Goal: Task Accomplishment & Management: Use online tool/utility

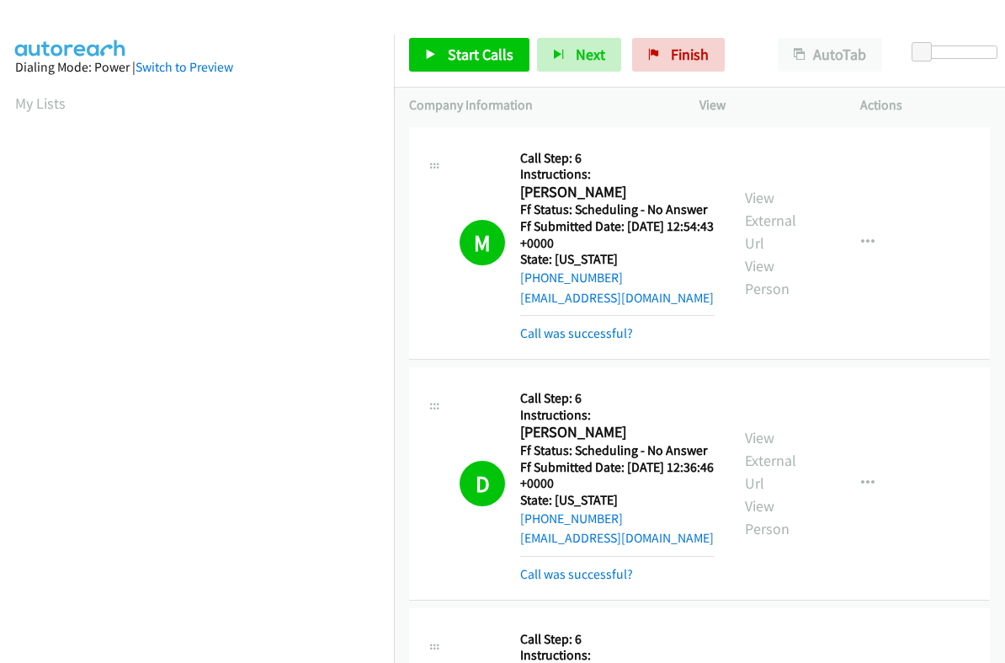
click at [451, 64] on link "Start Calls" at bounding box center [469, 55] width 120 height 34
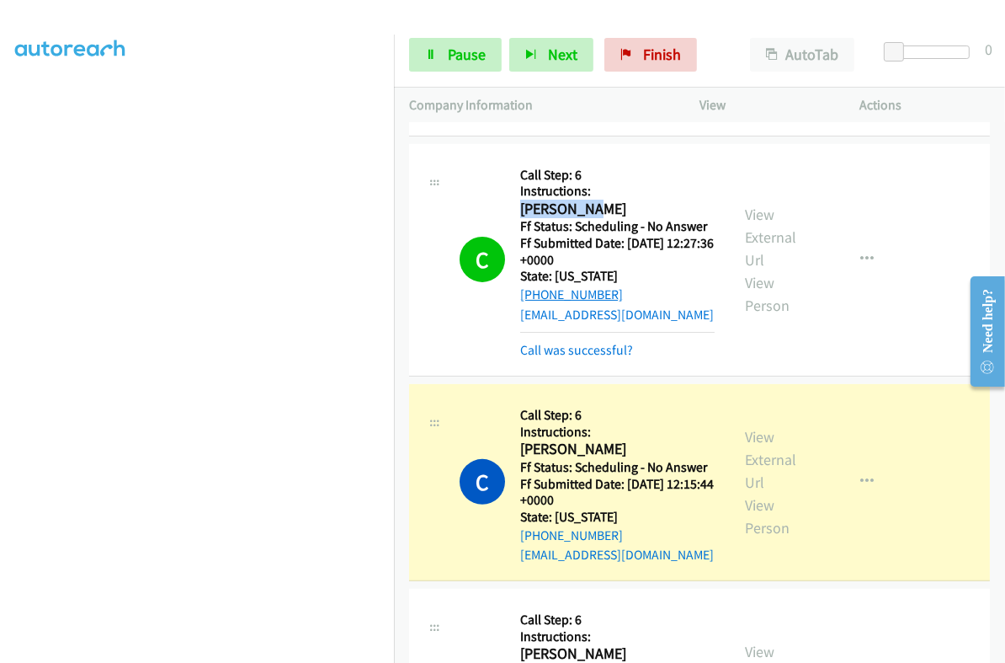
scroll to position [526, 0]
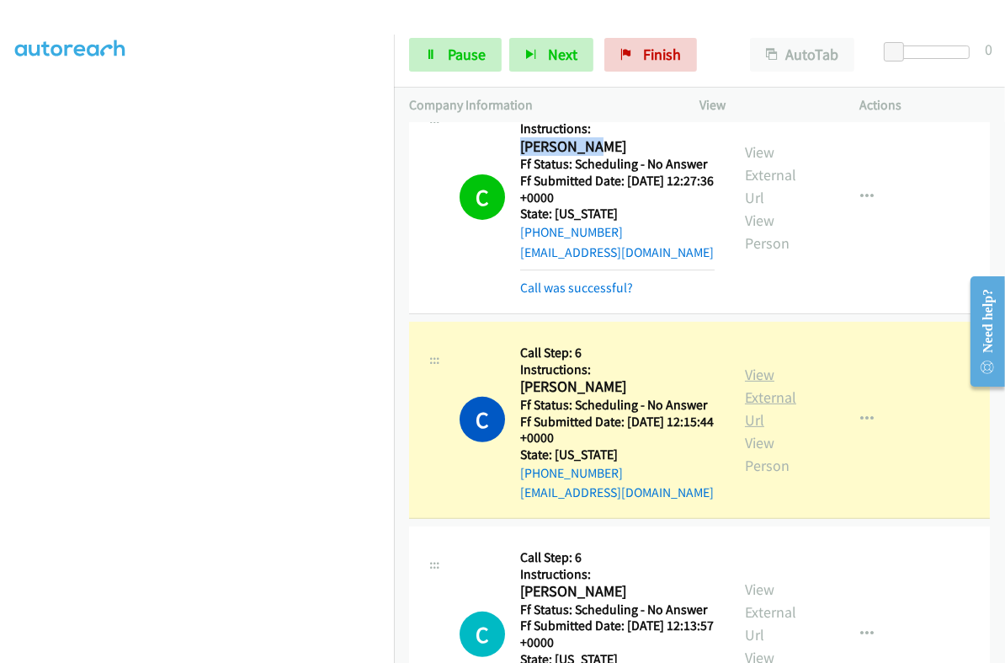
click at [753, 388] on link "View External Url" at bounding box center [770, 397] width 51 height 65
drag, startPoint x: 471, startPoint y: 54, endPoint x: 511, endPoint y: 77, distance: 46.1
click at [471, 54] on span "Pause" at bounding box center [467, 54] width 38 height 19
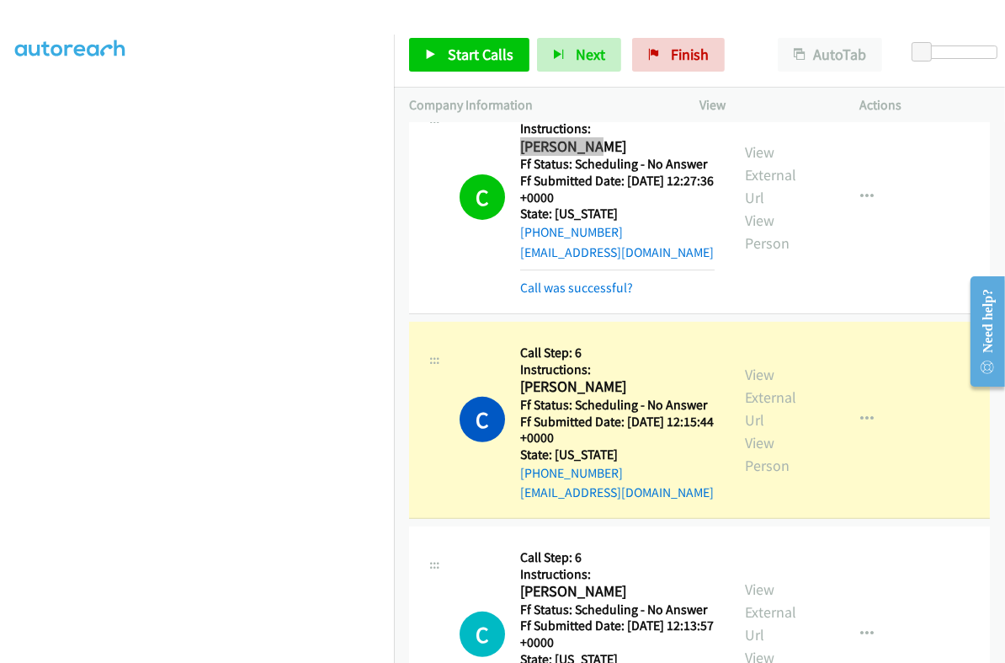
scroll to position [285, 0]
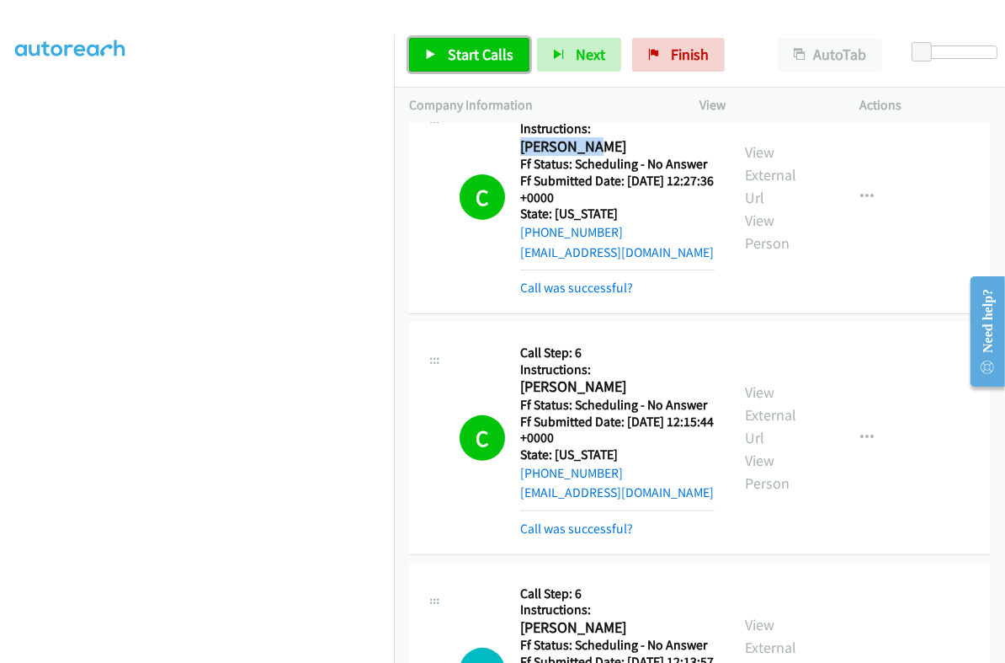
click at [471, 59] on span "Start Calls" at bounding box center [481, 54] width 66 height 19
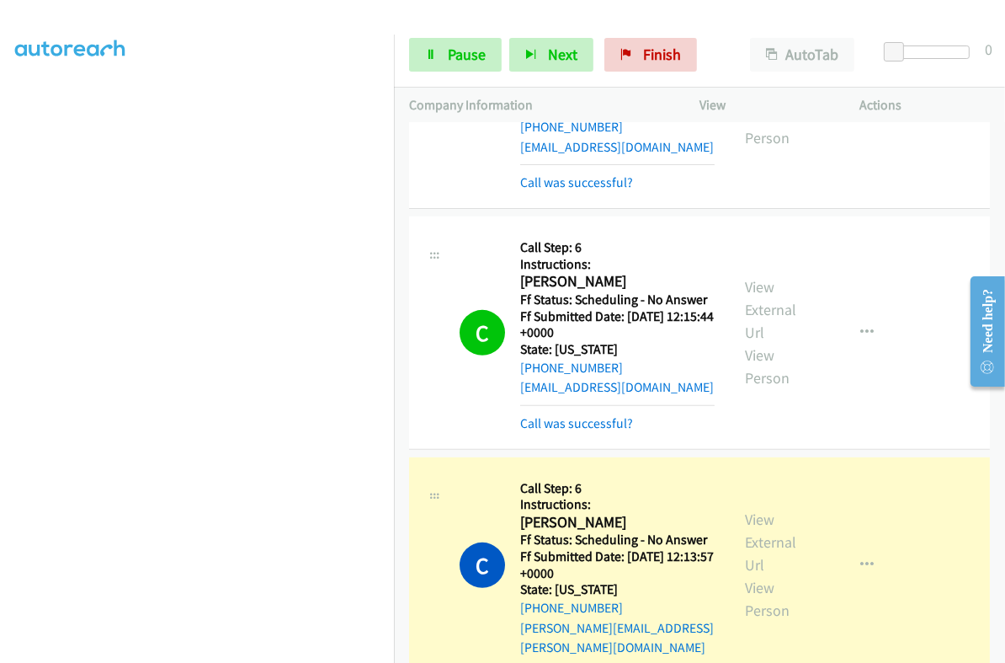
scroll to position [841, 0]
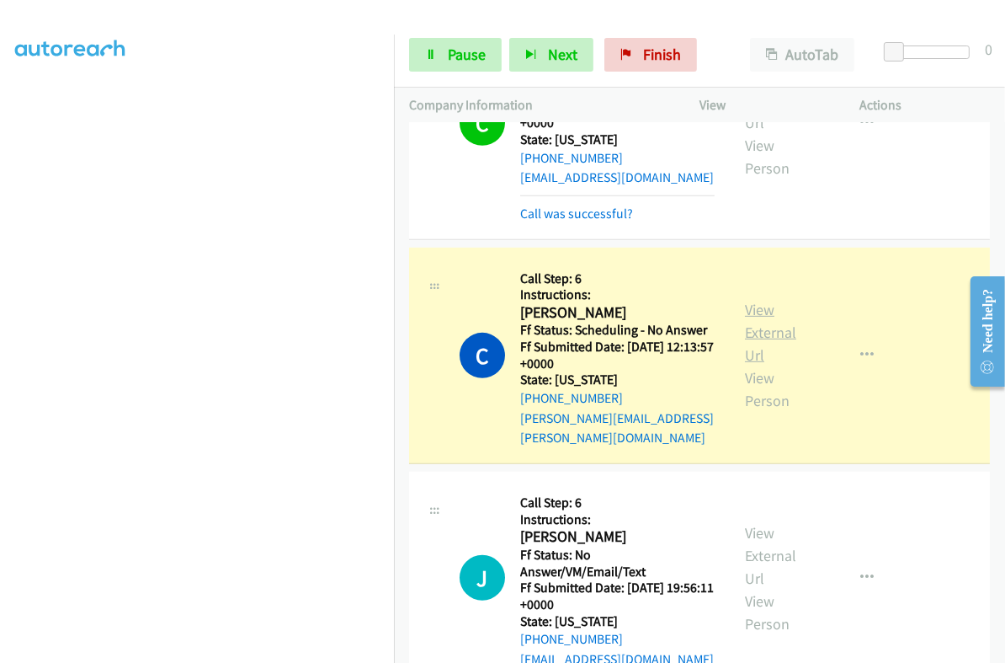
click at [757, 319] on link "View External Url" at bounding box center [770, 332] width 51 height 65
drag, startPoint x: 438, startPoint y: 53, endPoint x: 466, endPoint y: 116, distance: 69.0
click at [438, 53] on link "Pause" at bounding box center [455, 55] width 93 height 34
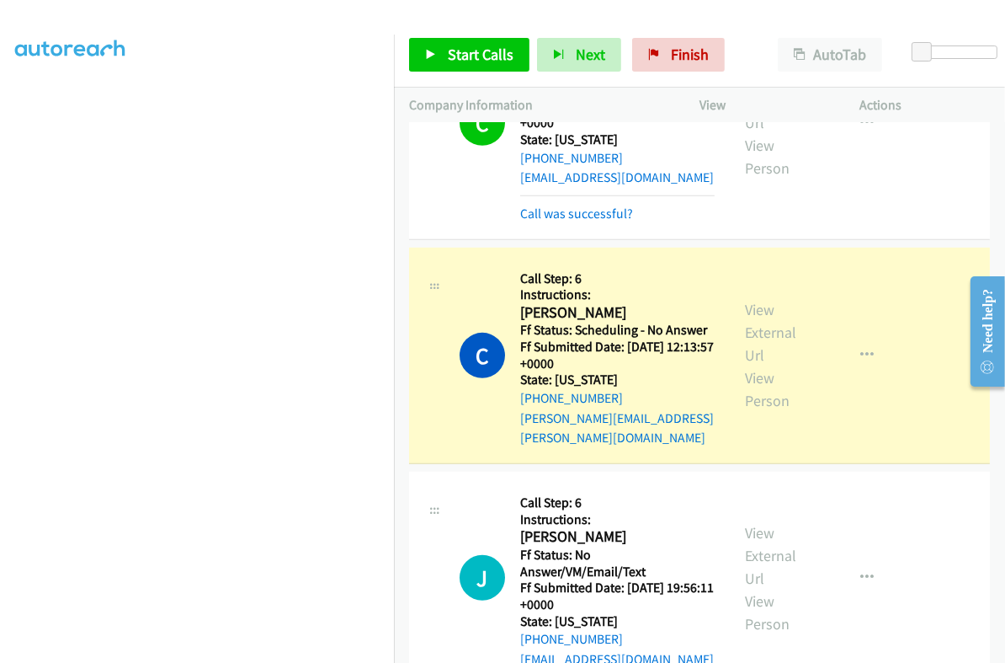
scroll to position [285, 0]
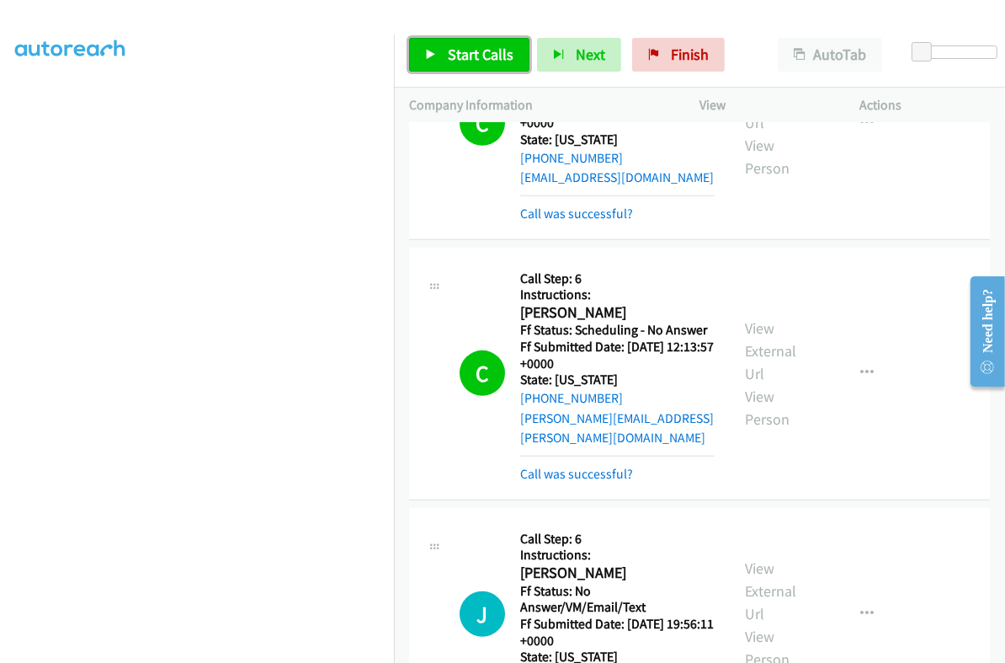
click at [470, 58] on span "Start Calls" at bounding box center [481, 54] width 66 height 19
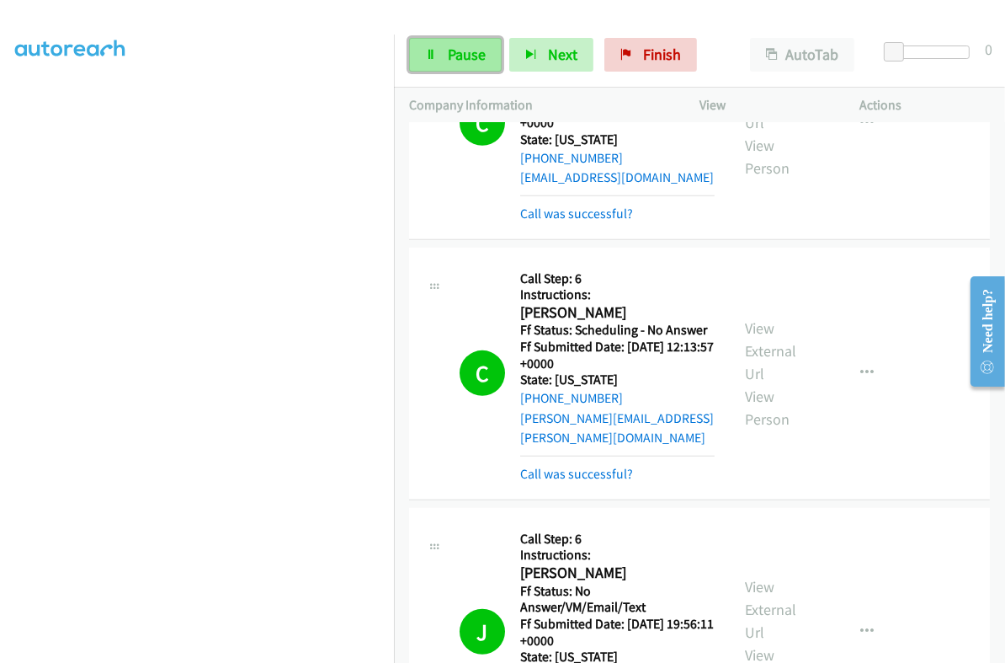
click at [481, 43] on link "Pause" at bounding box center [455, 55] width 93 height 34
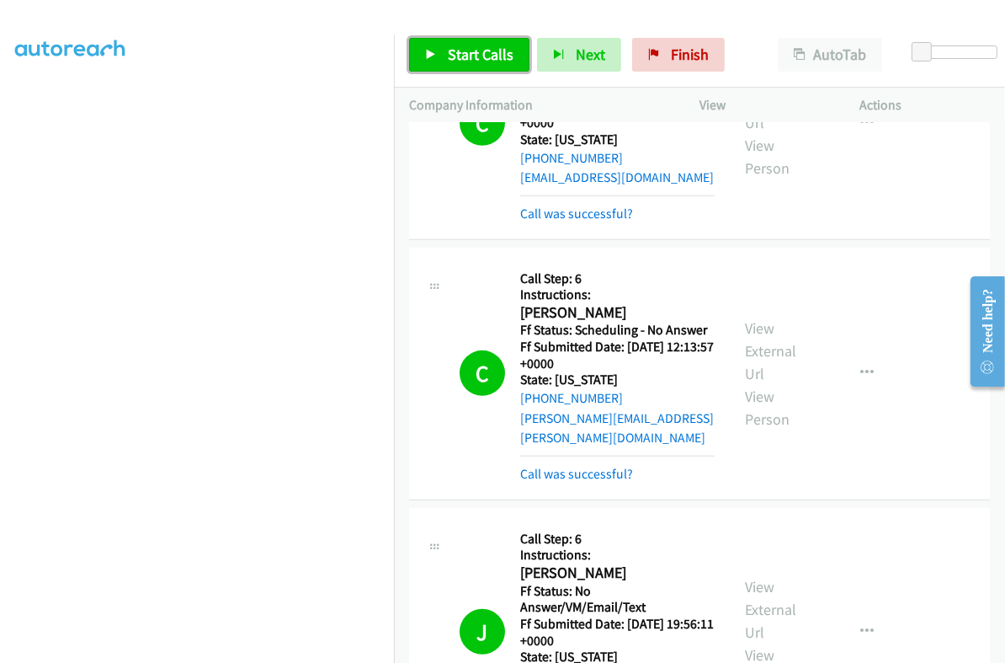
click at [502, 56] on span "Start Calls" at bounding box center [481, 54] width 66 height 19
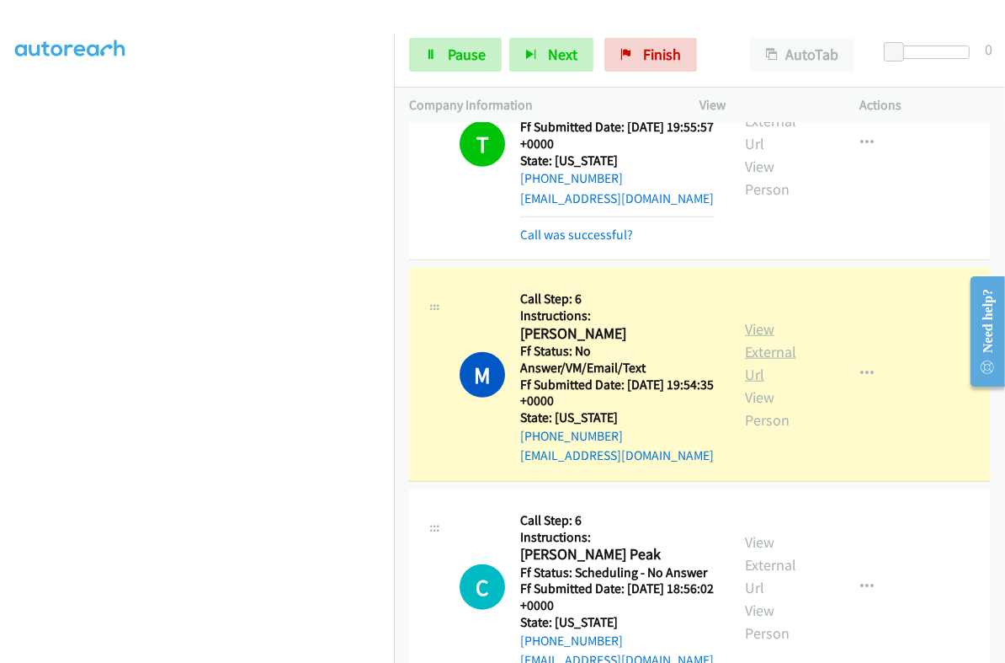
click at [745, 319] on link "View External Url" at bounding box center [770, 351] width 51 height 65
click at [442, 58] on link "Pause" at bounding box center [455, 55] width 93 height 34
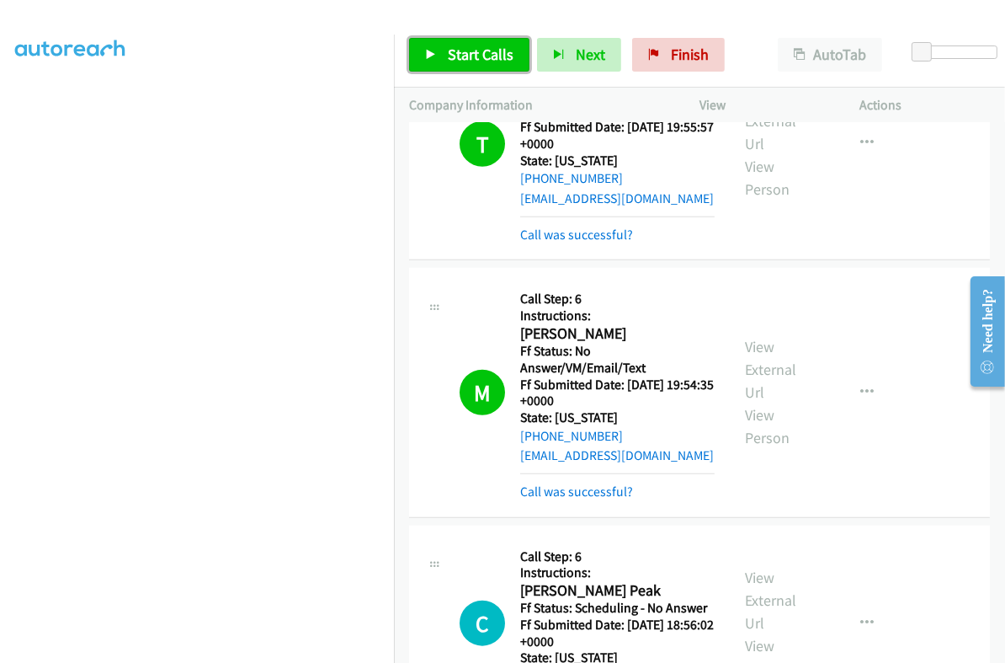
click at [445, 45] on link "Start Calls" at bounding box center [469, 55] width 120 height 34
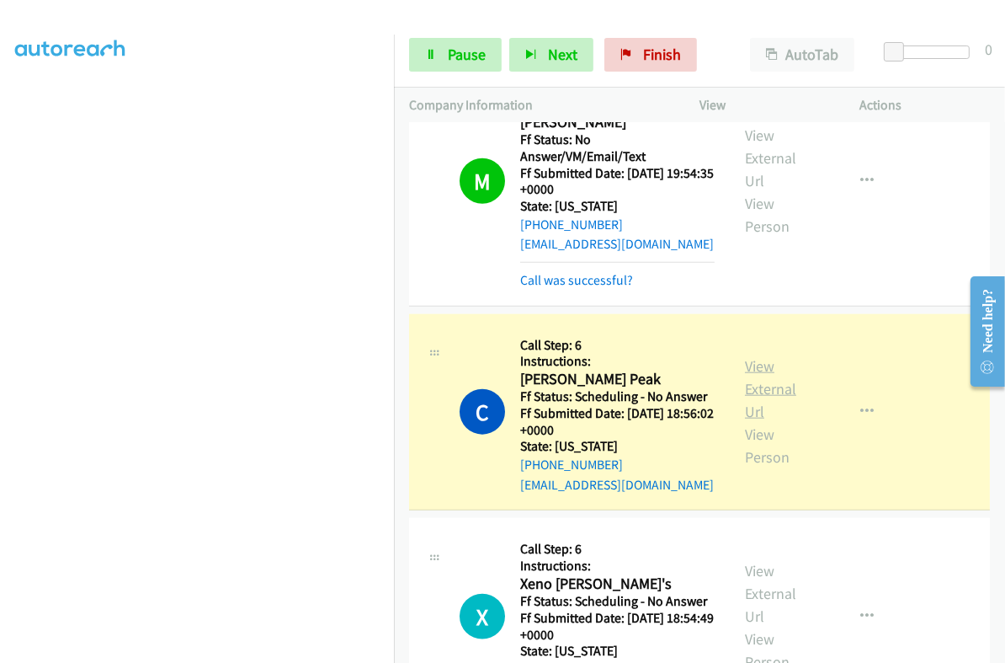
click at [745, 356] on link "View External Url" at bounding box center [770, 388] width 51 height 65
click at [456, 48] on span "Pause" at bounding box center [467, 54] width 38 height 19
